Goal: Information Seeking & Learning: Learn about a topic

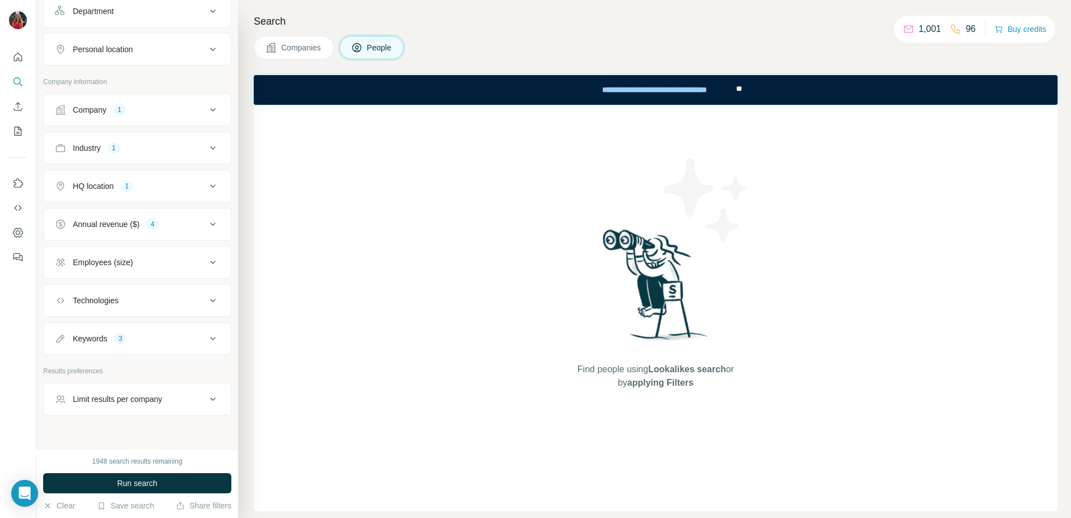
scroll to position [189, 0]
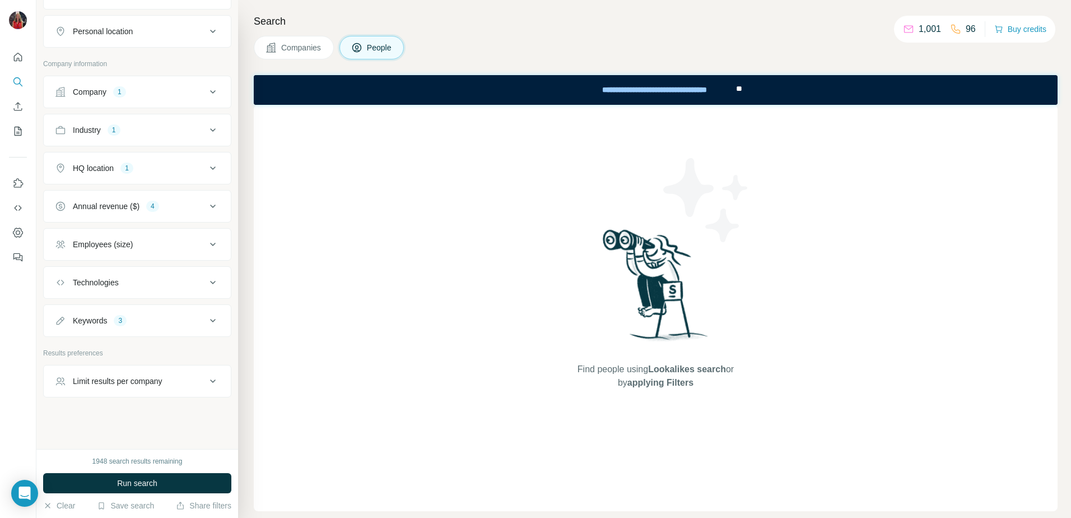
click at [206, 207] on icon at bounding box center [212, 205] width 13 height 13
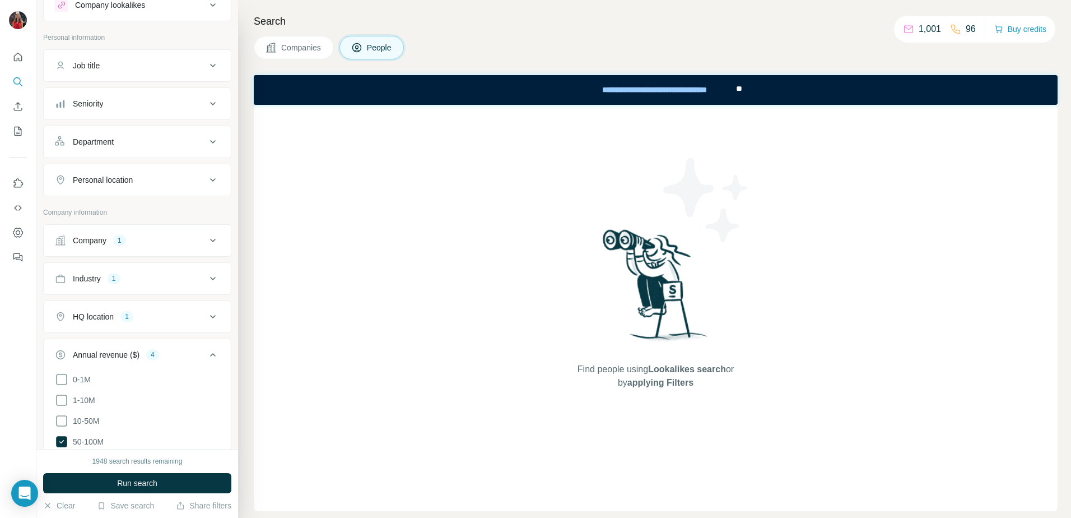
scroll to position [0, 0]
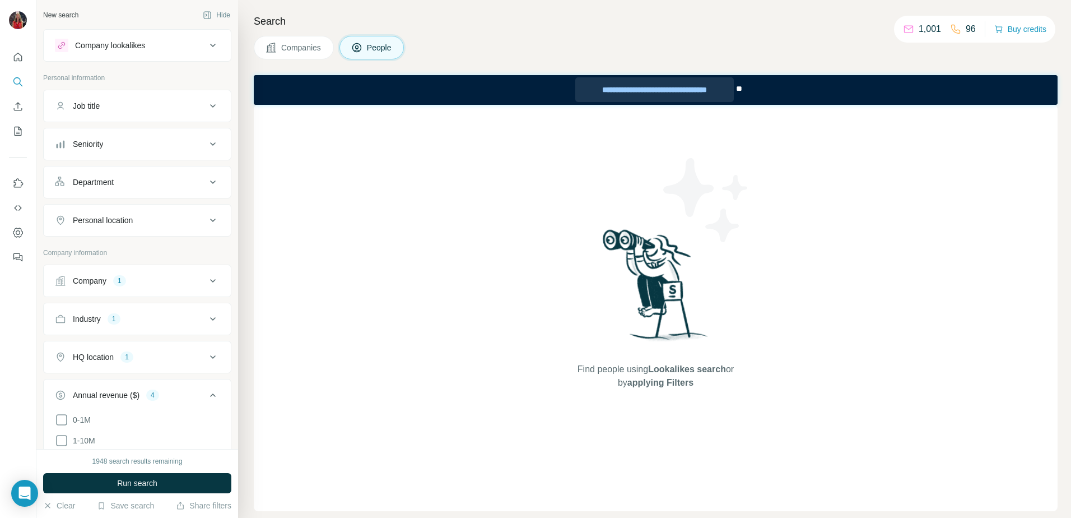
click at [684, 89] on div "**********" at bounding box center [654, 89] width 158 height 25
click at [295, 49] on span "Companies" at bounding box center [301, 47] width 41 height 11
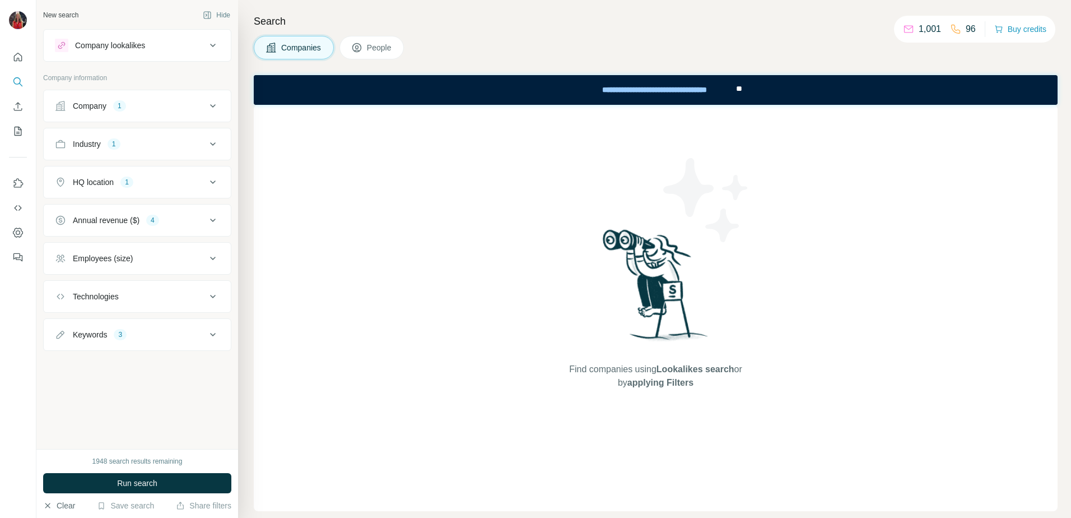
click at [58, 505] on button "Clear" at bounding box center [59, 505] width 32 height 11
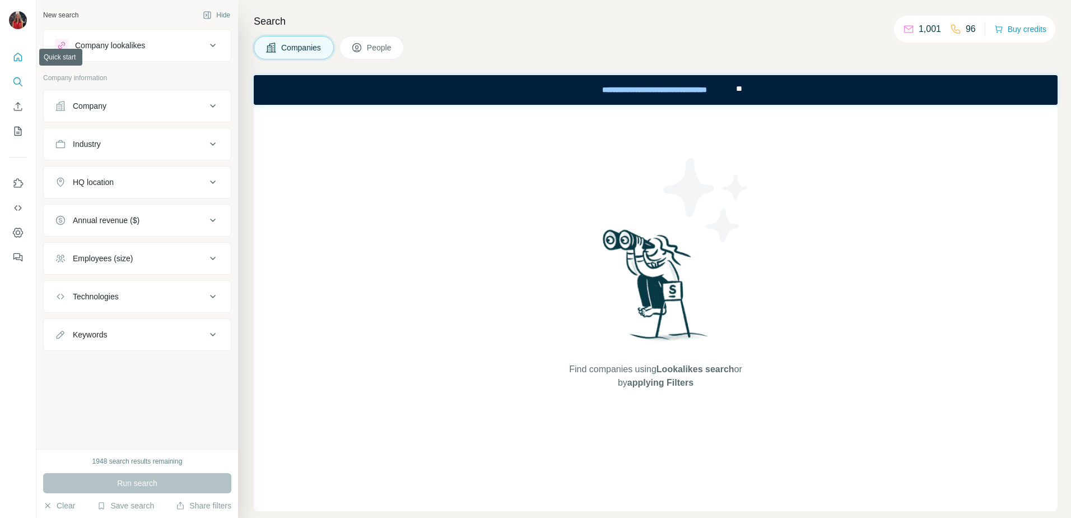
click at [15, 61] on icon "Quick start" at bounding box center [18, 57] width 8 height 8
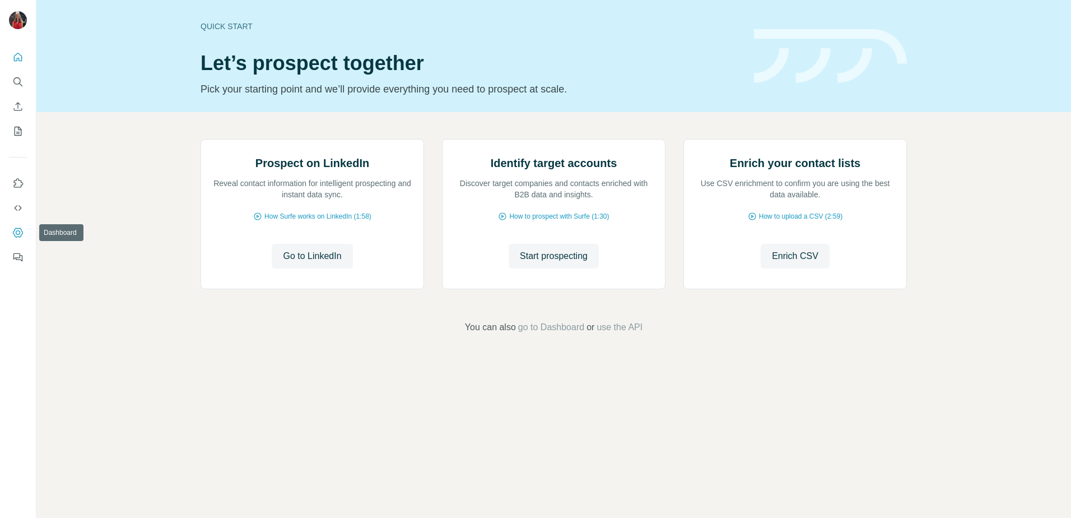
click at [17, 233] on icon "Dashboard" at bounding box center [17, 232] width 11 height 11
click at [310, 263] on span "Go to LinkedIn" at bounding box center [312, 255] width 58 height 13
